Goal: Task Accomplishment & Management: Manage account settings

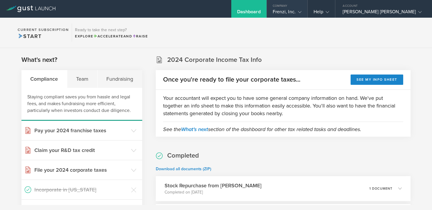
click at [308, 7] on div "Company" at bounding box center [287, 4] width 41 height 9
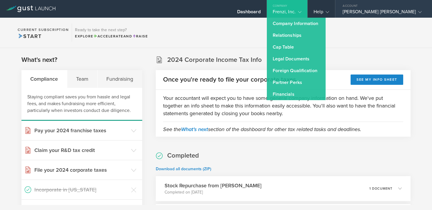
click at [394, 16] on div "[PERSON_NAME] [PERSON_NAME]" at bounding box center [382, 13] width 79 height 9
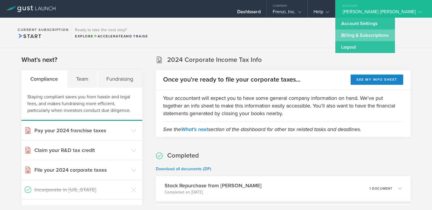
click at [387, 33] on link "Billing & Subscriptions" at bounding box center [364, 35] width 59 height 12
